Goal: Transaction & Acquisition: Purchase product/service

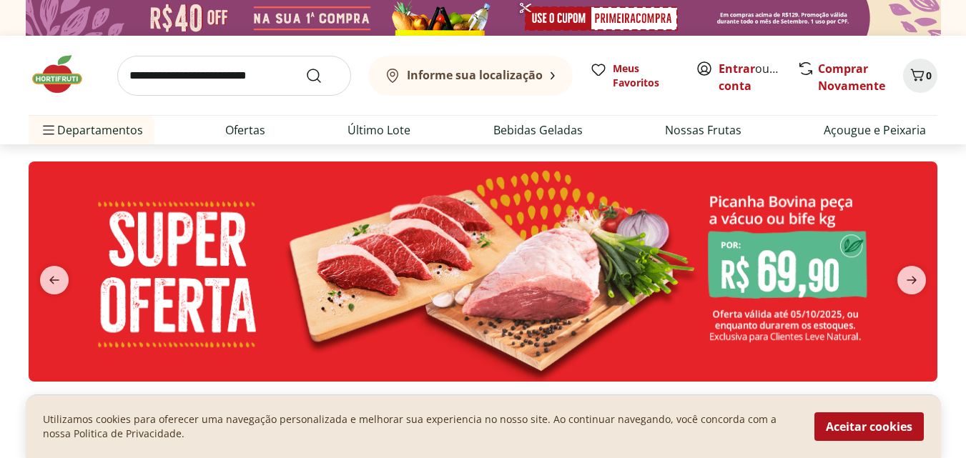
drag, startPoint x: 234, startPoint y: 84, endPoint x: 231, endPoint y: 94, distance: 10.4
click at [233, 86] on input "search" at bounding box center [234, 76] width 234 height 40
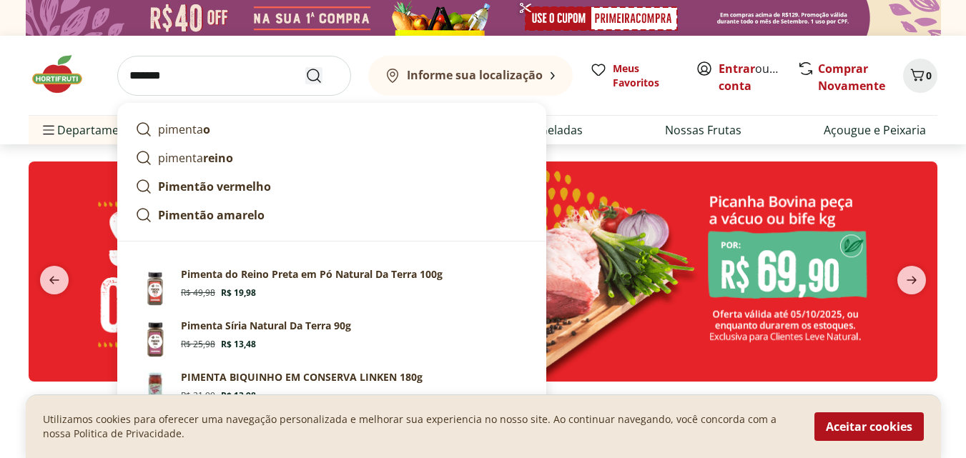
type input "*******"
click at [311, 73] on icon "Submit Search" at bounding box center [313, 75] width 17 height 17
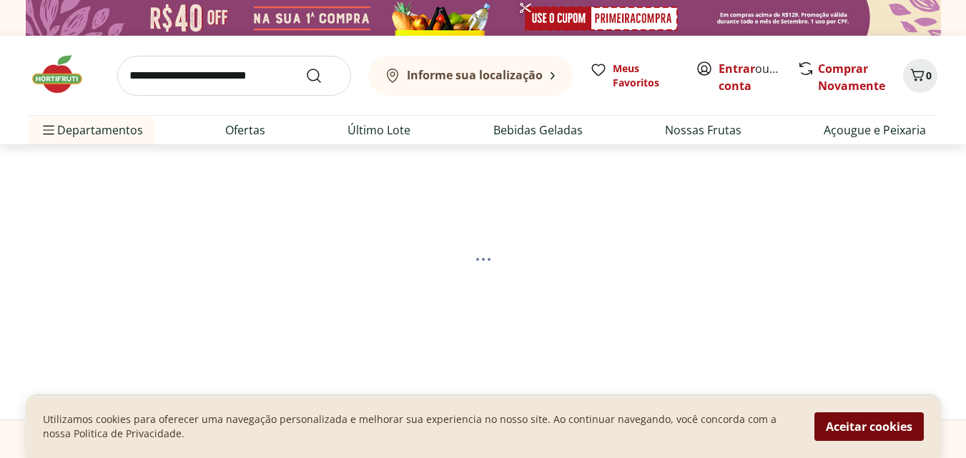
click at [857, 428] on button "Aceitar cookies" at bounding box center [869, 427] width 109 height 29
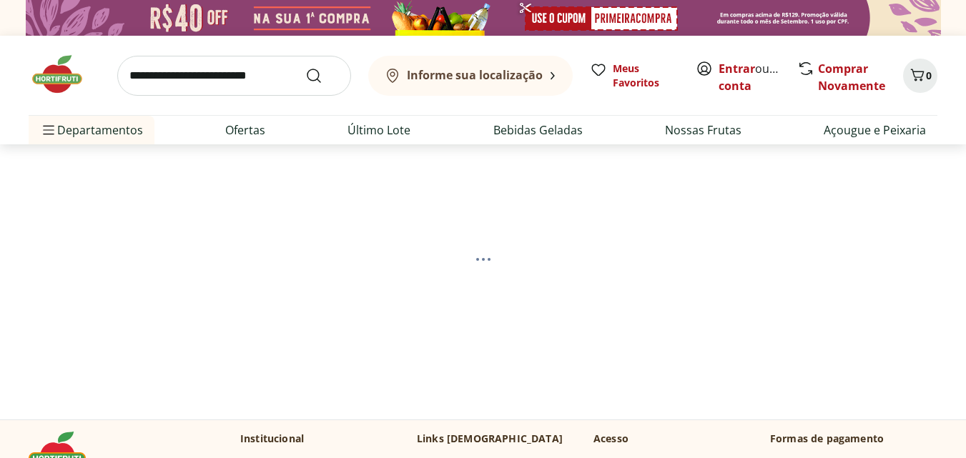
select select "**********"
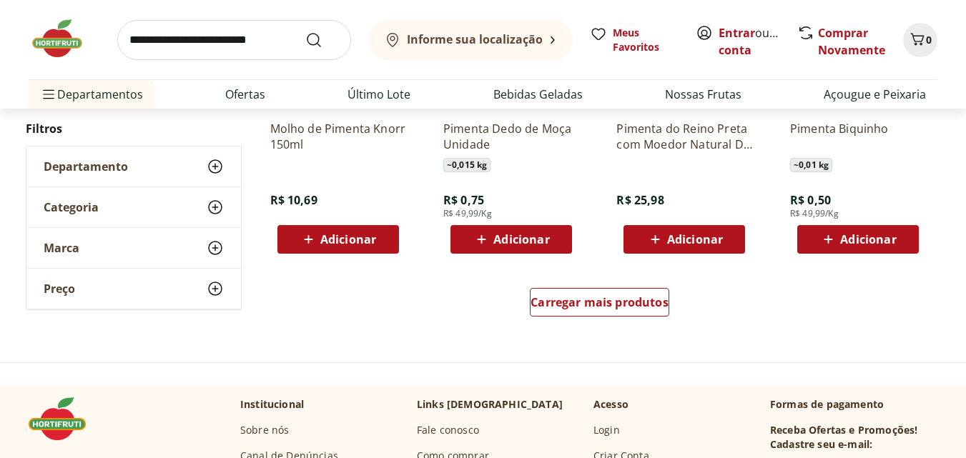
scroll to position [1073, 0]
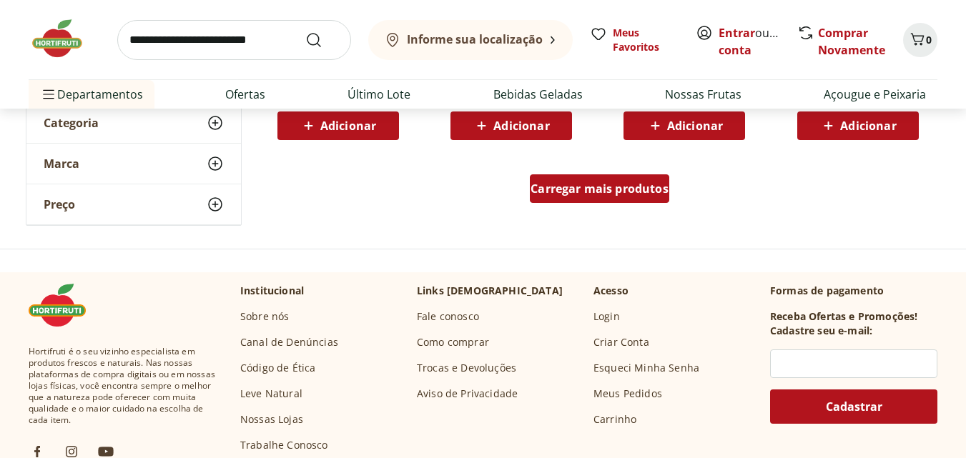
click at [574, 195] on span "Carregar mais produtos" at bounding box center [600, 188] width 138 height 11
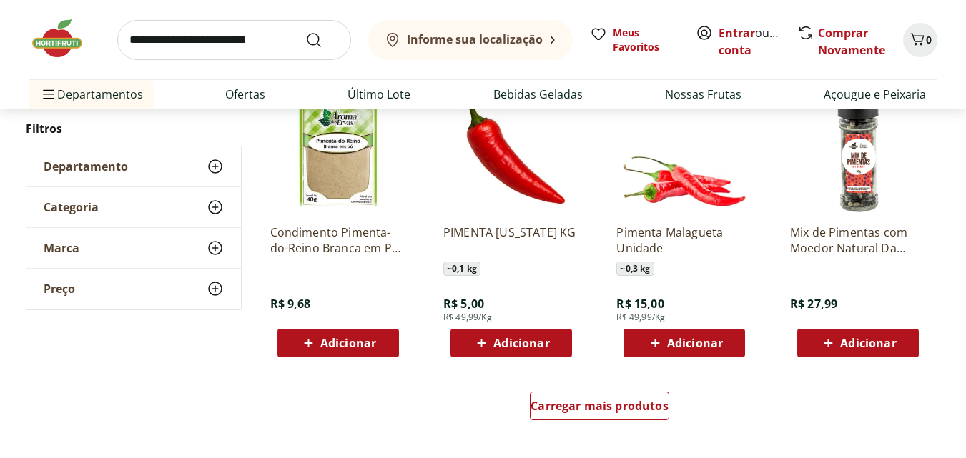
scroll to position [1859, 0]
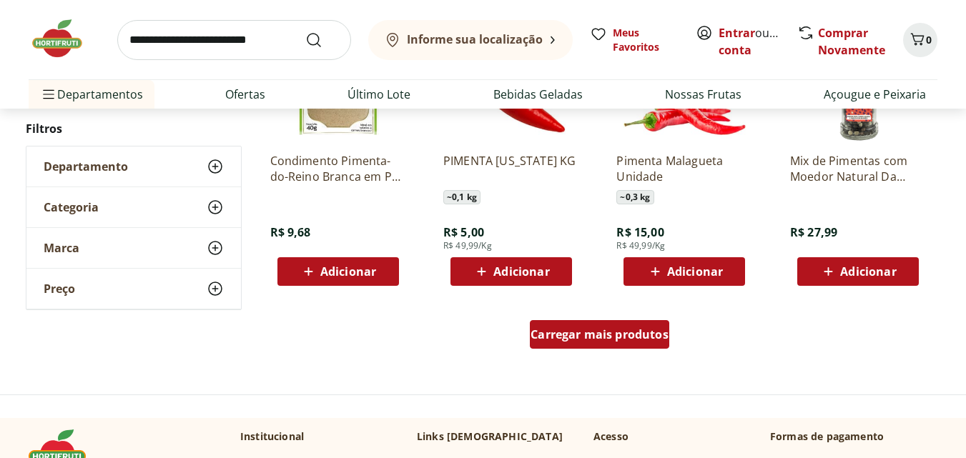
click at [605, 340] on span "Carregar mais produtos" at bounding box center [600, 334] width 138 height 11
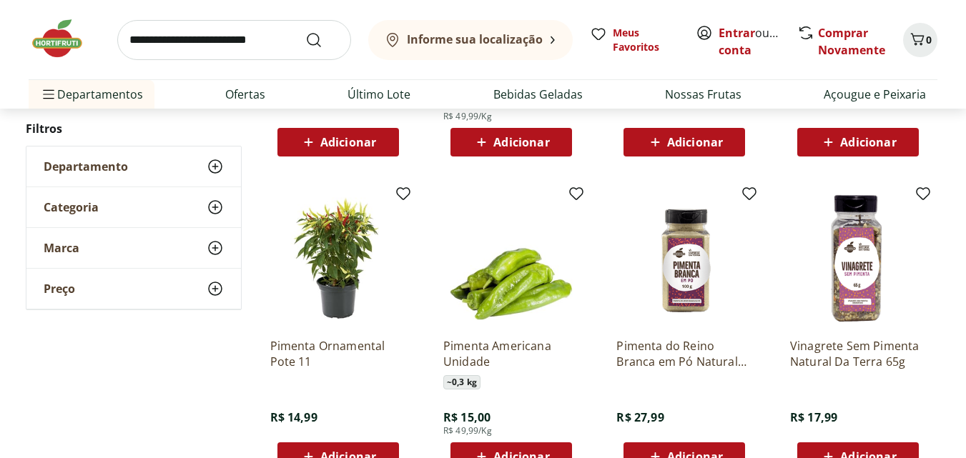
scroll to position [2360, 0]
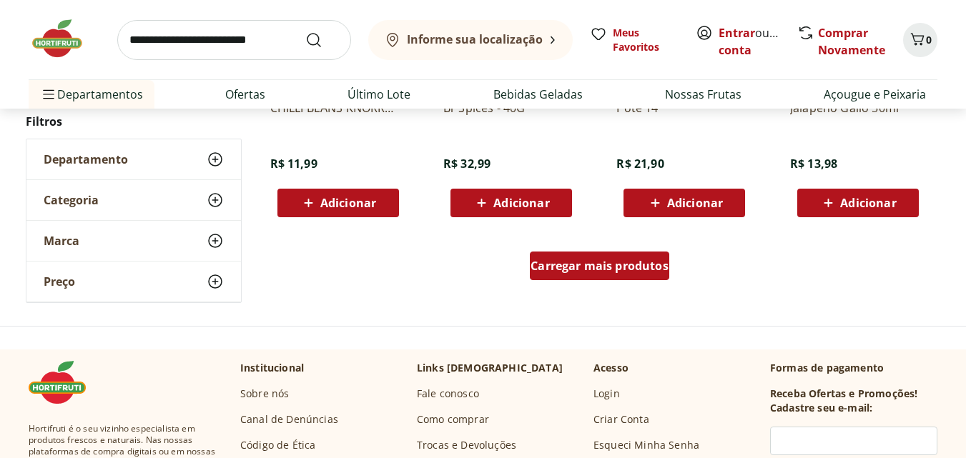
click at [552, 276] on div "Carregar mais produtos" at bounding box center [599, 266] width 139 height 29
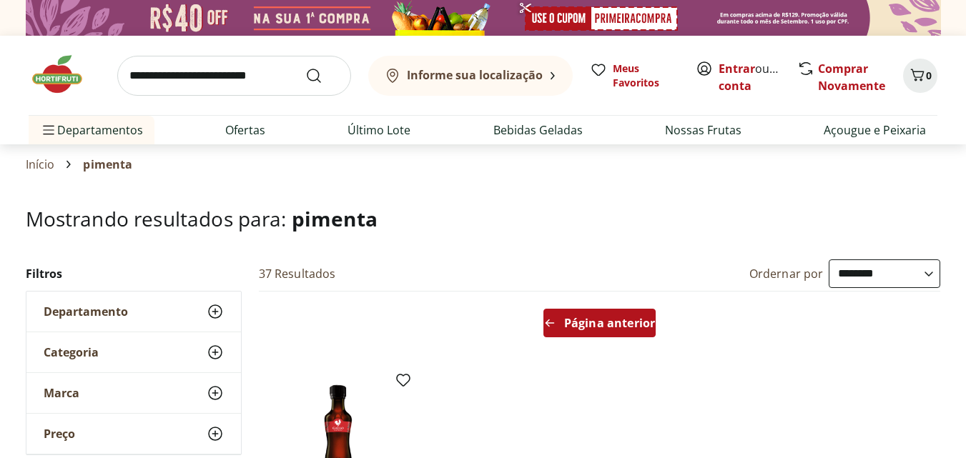
click at [609, 318] on span "Página anterior" at bounding box center [609, 323] width 91 height 11
